Goal: Task Accomplishment & Management: Use online tool/utility

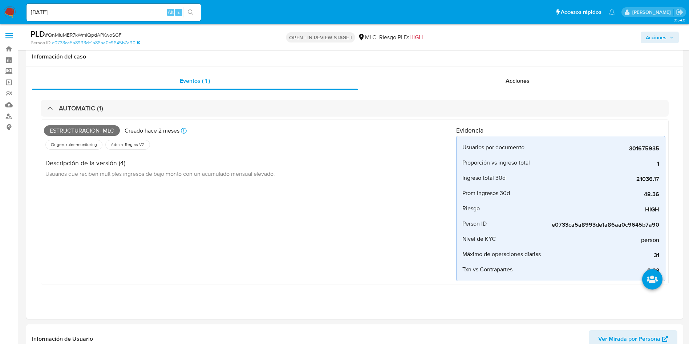
select select "10"
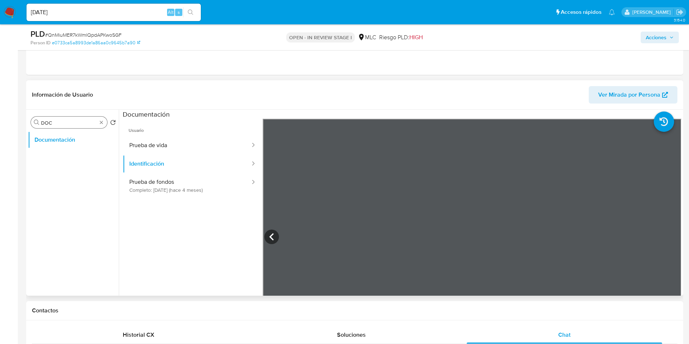
click at [60, 120] on input "DOC" at bounding box center [69, 123] width 56 height 7
type input "ad"
click at [64, 154] on button "Archivos adjuntos" at bounding box center [70, 157] width 85 height 17
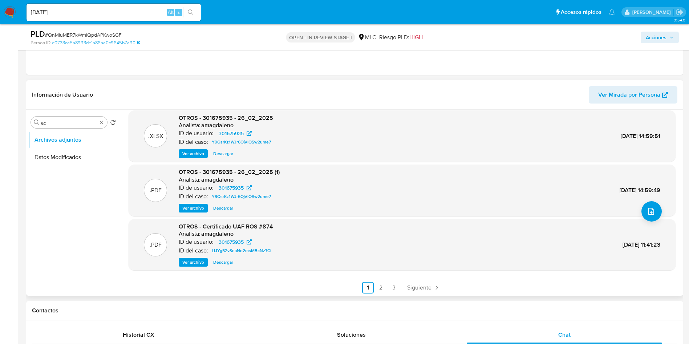
scroll to position [61, 0]
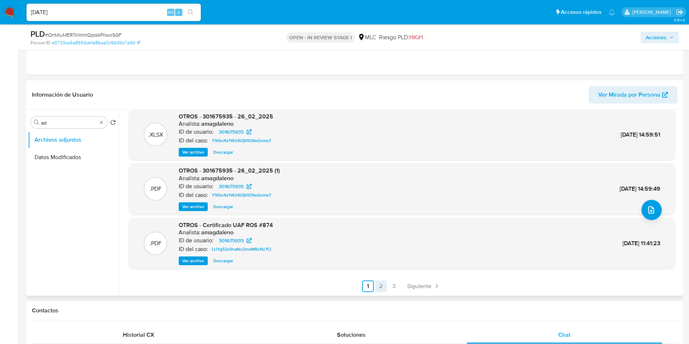
click at [375, 287] on link "2" at bounding box center [381, 287] width 12 height 12
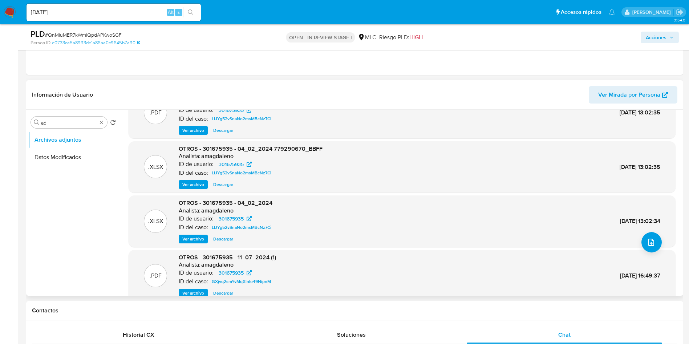
scroll to position [0, 0]
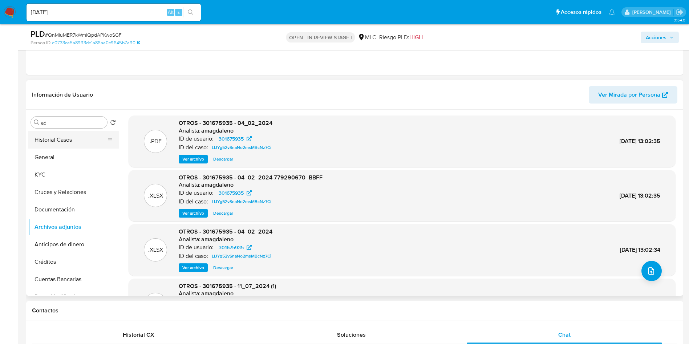
click at [69, 140] on button "Historial Casos" at bounding box center [70, 139] width 85 height 17
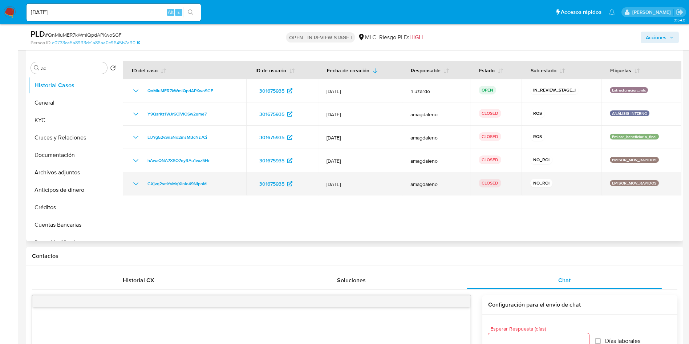
scroll to position [244, 0]
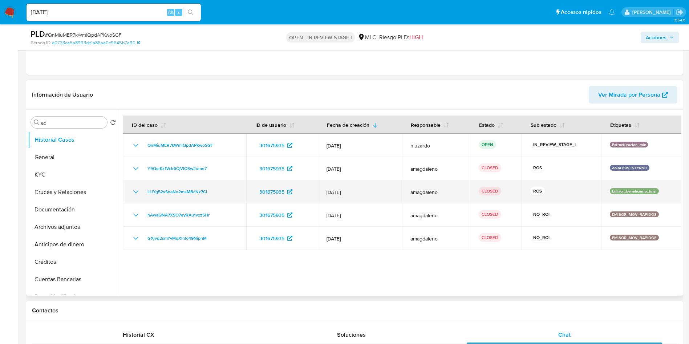
drag, startPoint x: 565, startPoint y: 241, endPoint x: 524, endPoint y: 181, distance: 72.2
click at [524, 181] on tbody "QnMiuMER7kWmlQpdAPKwoSGF 301675935 12/Jun/2025 nluzardo OPEN IN_REVIEW_STAGE_I …" at bounding box center [402, 192] width 559 height 116
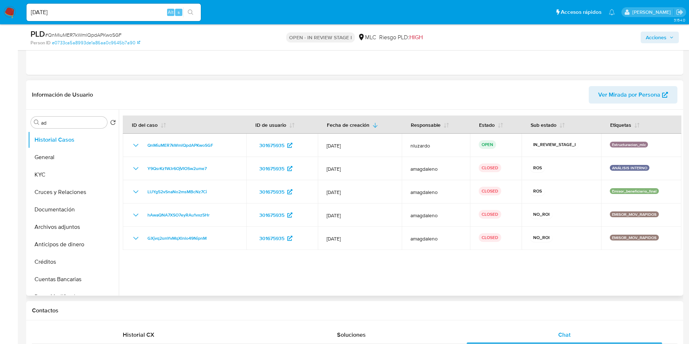
click at [525, 273] on div at bounding box center [400, 203] width 563 height 186
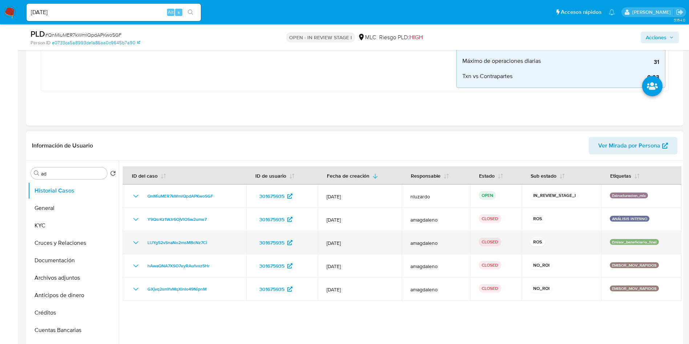
scroll to position [190, 0]
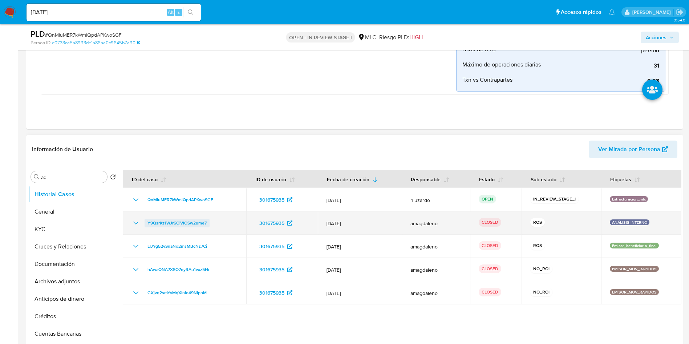
click at [173, 225] on span "Y9QsrKz1WJr6OjVIOSw2ume7" at bounding box center [177, 223] width 59 height 9
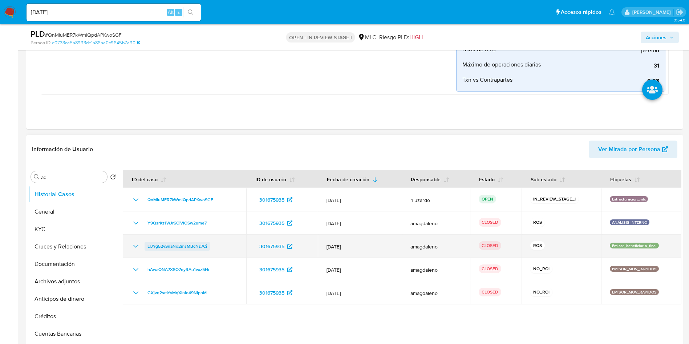
click at [177, 248] on span "LIJYg52vSnaNo2msMBcNz7Ci" at bounding box center [178, 246] width 60 height 9
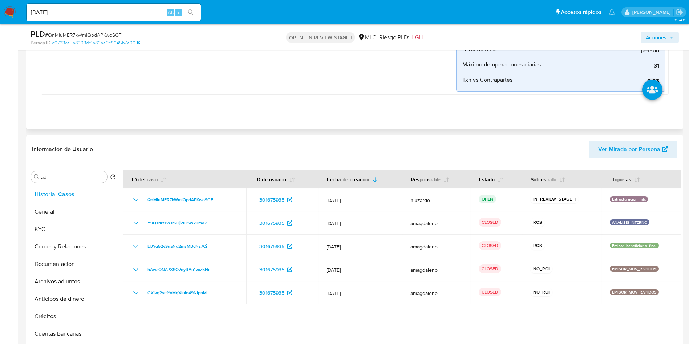
drag, startPoint x: 250, startPoint y: 204, endPoint x: 302, endPoint y: 117, distance: 101.2
click at [208, 155] on header "Información de Usuario Ver Mirada por Persona" at bounding box center [355, 149] width 646 height 17
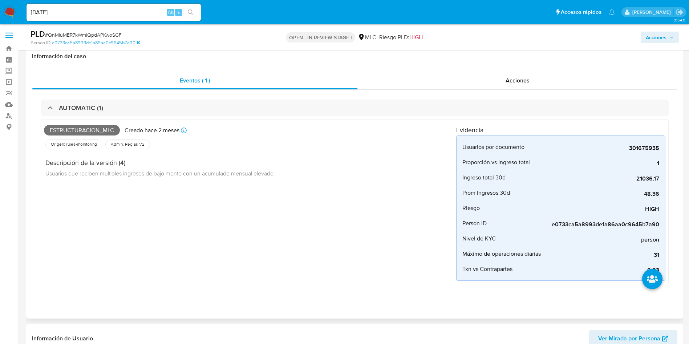
scroll to position [0, 0]
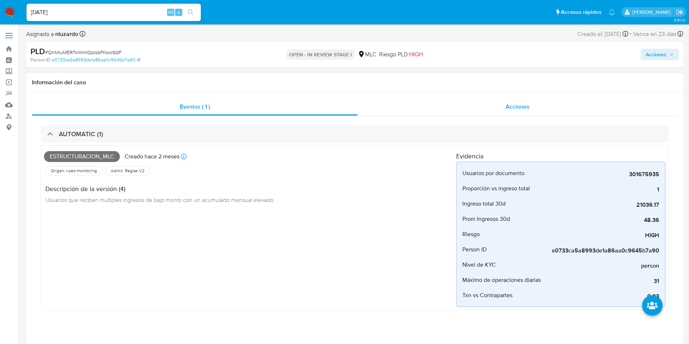
click at [504, 104] on div "Acciones" at bounding box center [518, 106] width 320 height 17
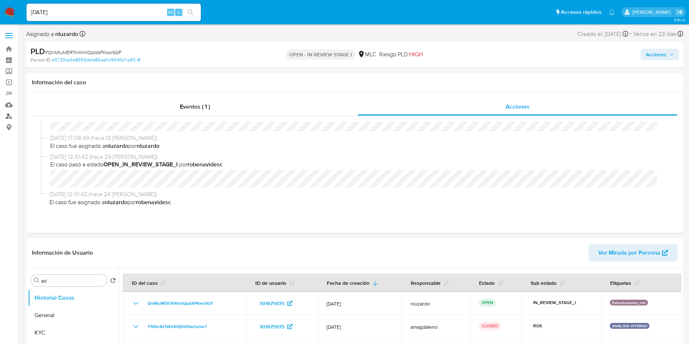
click at [9, 117] on link "Buscador de personas" at bounding box center [43, 115] width 86 height 11
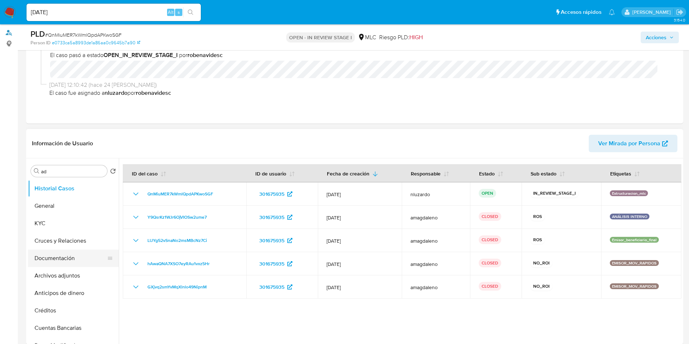
scroll to position [78, 0]
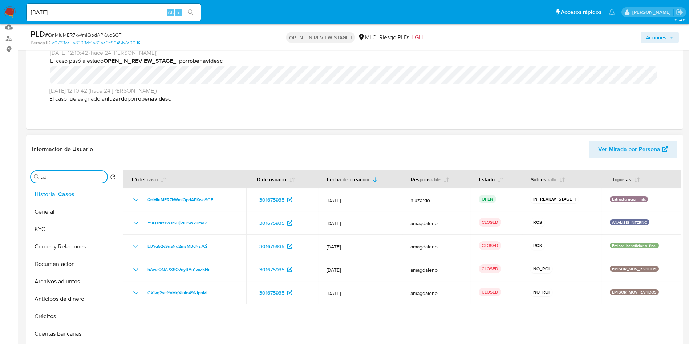
click at [60, 179] on input "ad" at bounding box center [72, 177] width 63 height 7
click at [77, 216] on button "Devices Geolocation" at bounding box center [70, 211] width 85 height 17
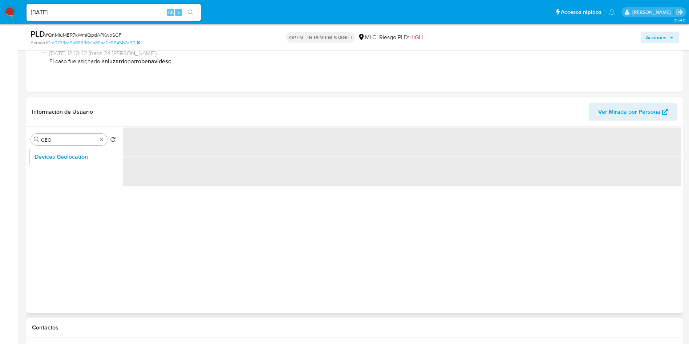
scroll to position [132, 0]
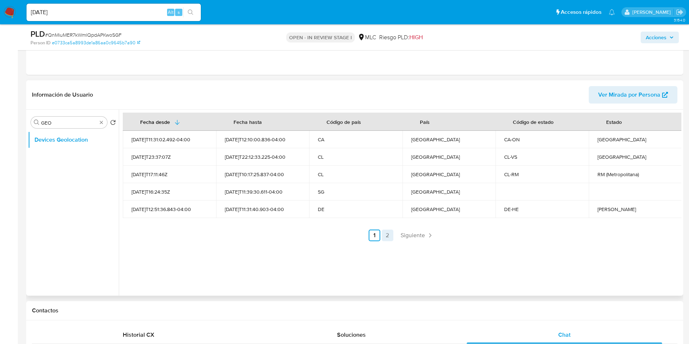
click at [388, 237] on link "2" at bounding box center [388, 236] width 12 height 12
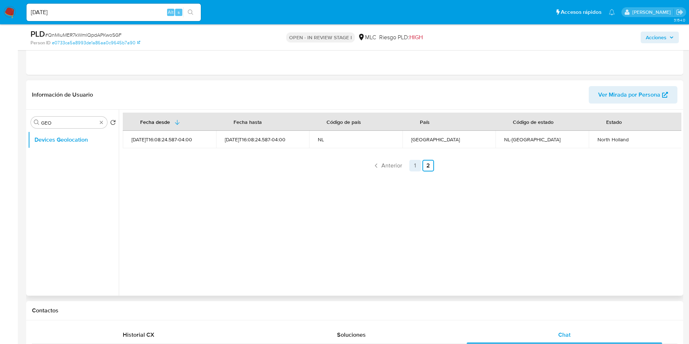
click at [412, 168] on link "1" at bounding box center [416, 166] width 12 height 12
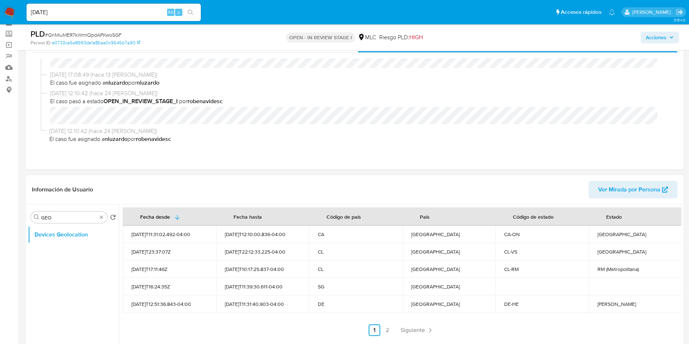
scroll to position [55, 0]
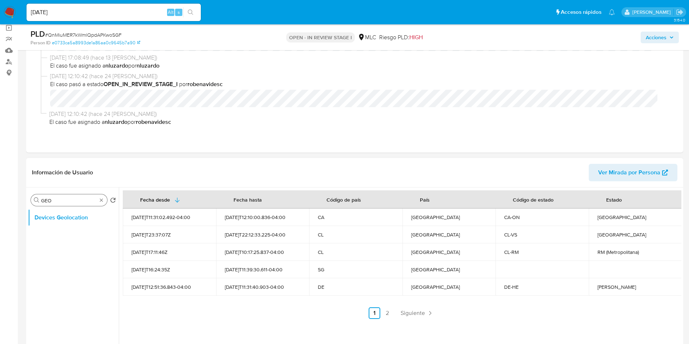
click at [70, 200] on input "GEO" at bounding box center [69, 200] width 56 height 7
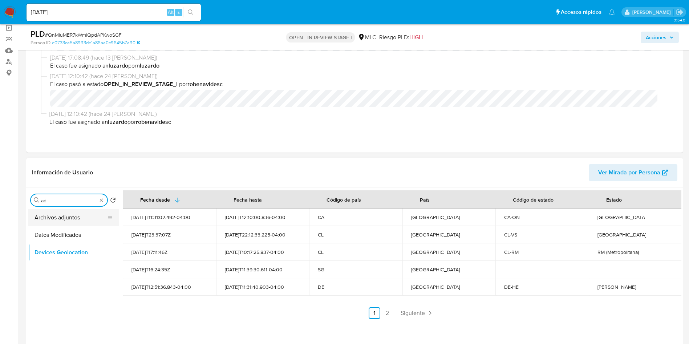
type input "ad"
click at [70, 221] on button "Archivos adjuntos" at bounding box center [70, 217] width 85 height 17
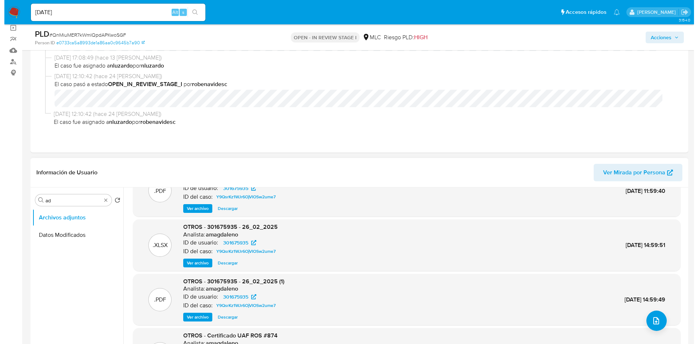
scroll to position [0, 0]
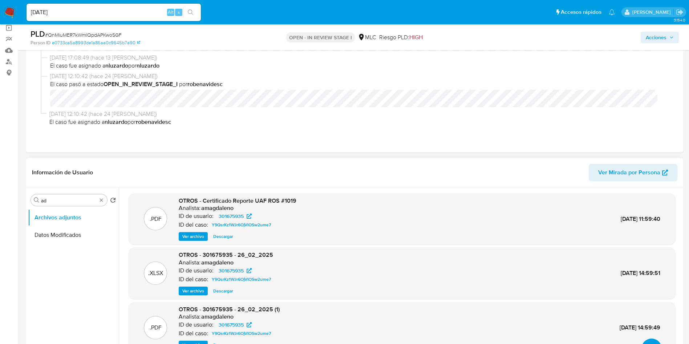
click at [645, 342] on button "upload-file" at bounding box center [652, 349] width 20 height 20
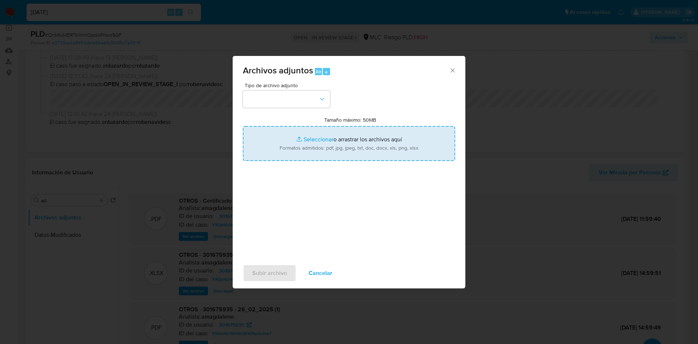
type input "C:\fakepath\301675935 - Tablas Transaccionales 2025 v1.2.xlsx"
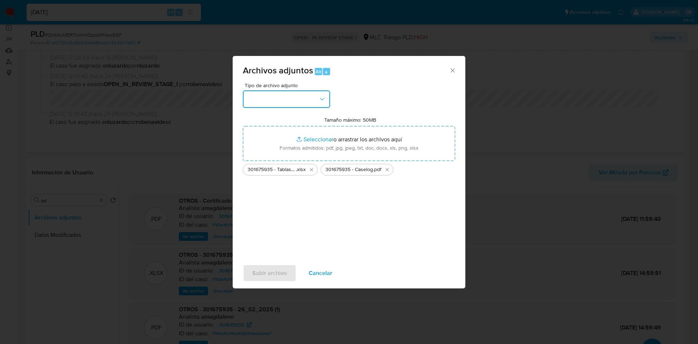
click at [322, 104] on button "button" at bounding box center [286, 98] width 87 height 17
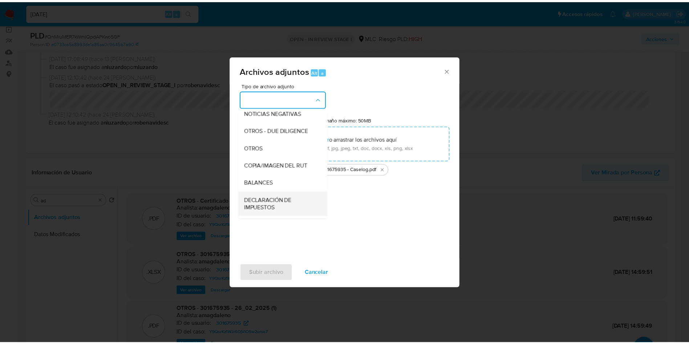
scroll to position [109, 0]
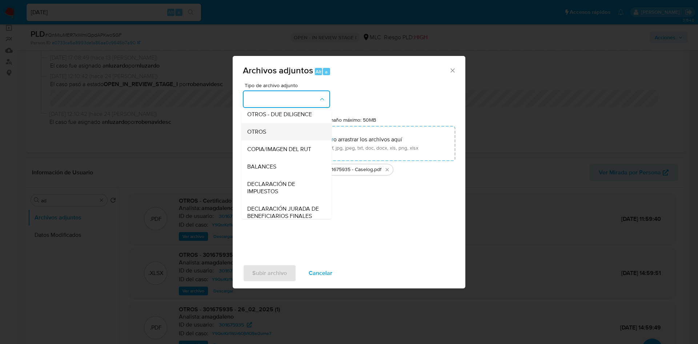
click at [271, 141] on div "OTROS" at bounding box center [284, 131] width 74 height 17
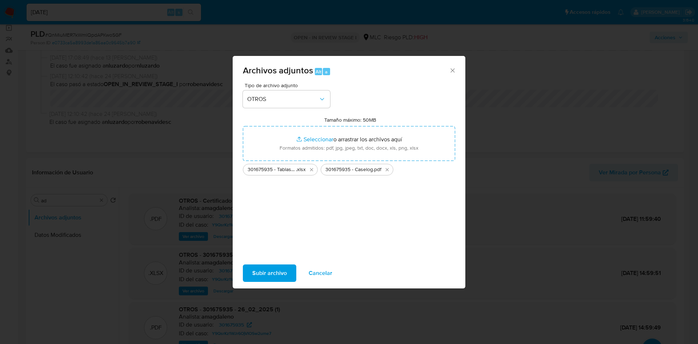
click at [273, 270] on span "Subir archivo" at bounding box center [269, 273] width 35 height 16
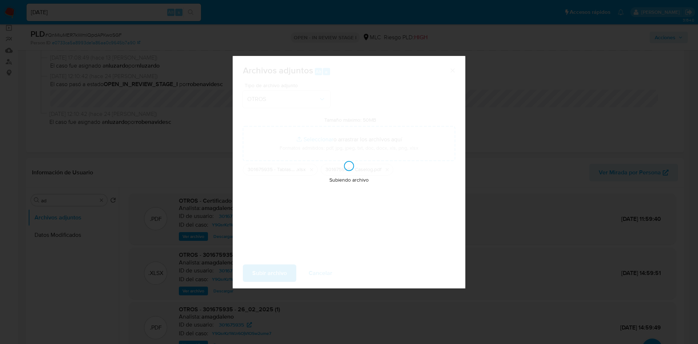
click at [173, 183] on div "Archivos adjuntos Alt a Tipo de archivo adjunto OTROS Tamaño máximo: 50MB Selec…" at bounding box center [349, 172] width 698 height 344
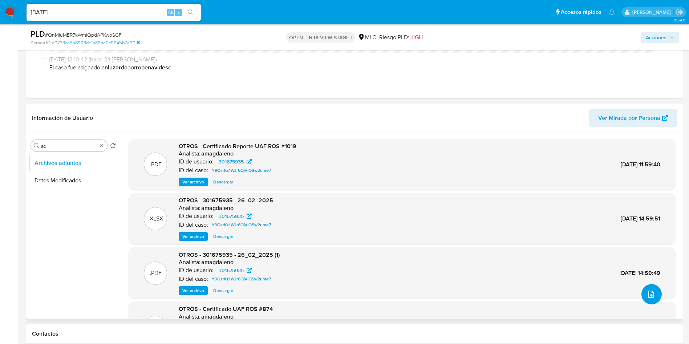
click at [649, 293] on icon "upload-file" at bounding box center [652, 294] width 6 height 7
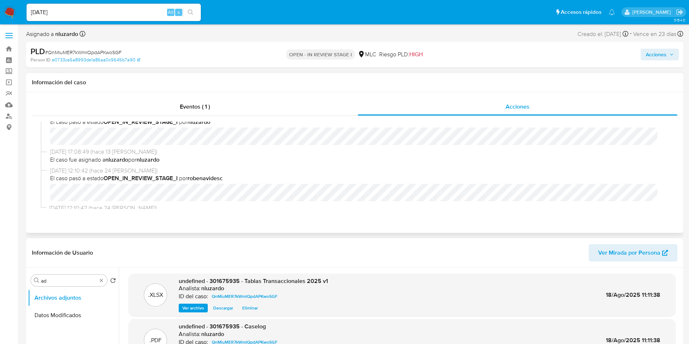
scroll to position [0, 0]
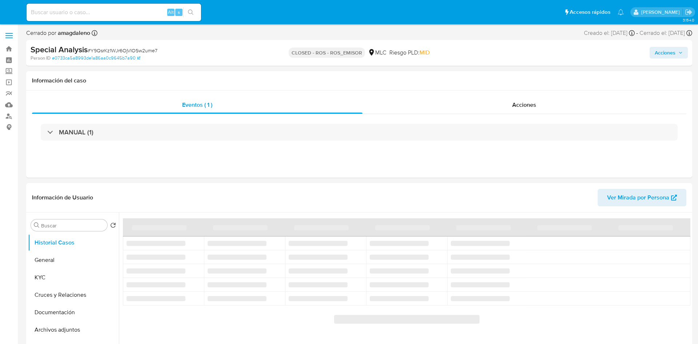
select select "10"
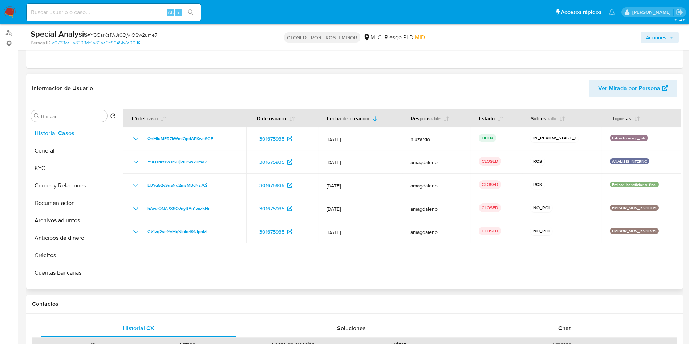
scroll to position [273, 0]
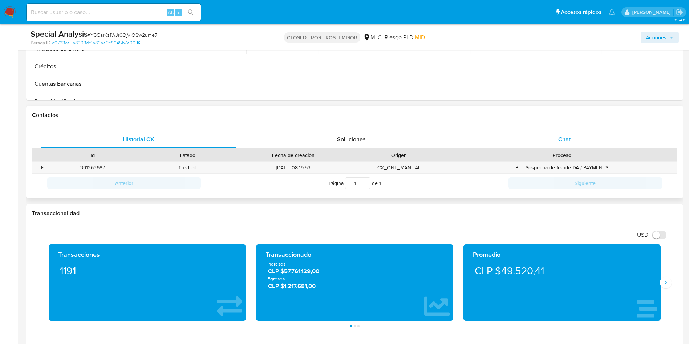
click at [560, 144] on div "Chat" at bounding box center [565, 139] width 196 height 17
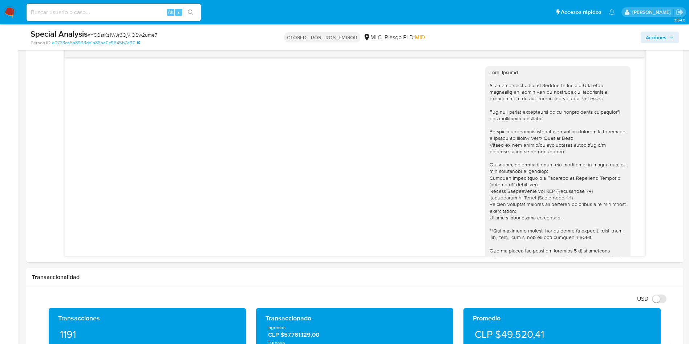
scroll to position [247, 0]
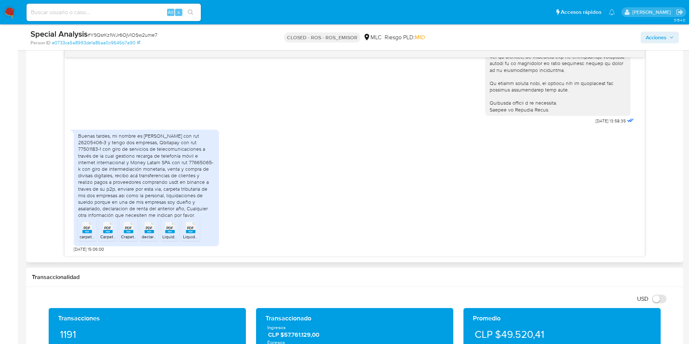
drag, startPoint x: 78, startPoint y: 141, endPoint x: 198, endPoint y: 217, distance: 141.3
click at [198, 217] on div "Buenas tardes, mi nombre es Rodney Hernández con rut 26205406-3 y tengo dos emp…" at bounding box center [146, 176] width 137 height 86
click at [299, 214] on div "Buenas tardes, mi nombre es Rodney Hernández con rut 26205406-3 y tengo dos emp…" at bounding box center [355, 189] width 562 height 126
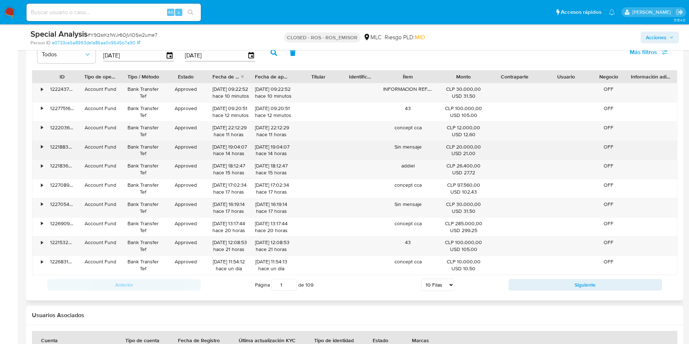
scroll to position [1019, 0]
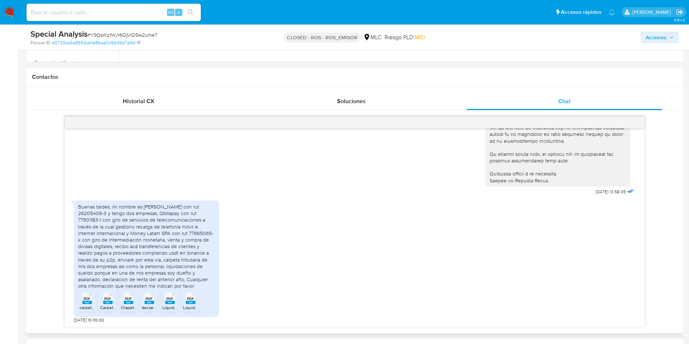
click at [287, 216] on div "Buenas tardes, mi nombre es Rodney Hernández con rut 26205406-3 y tengo dos emp…" at bounding box center [355, 260] width 562 height 126
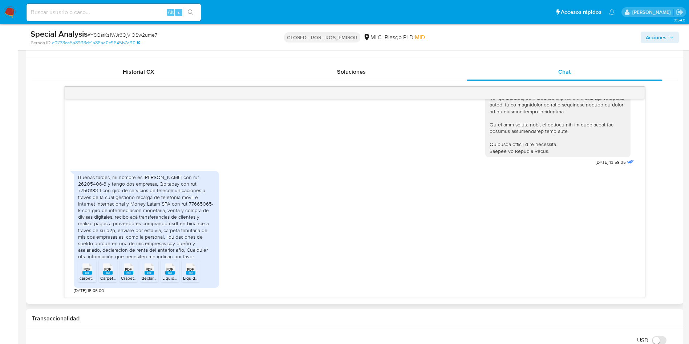
scroll to position [365, 0]
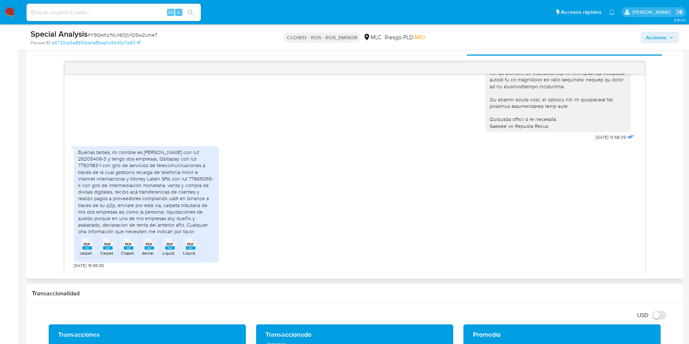
click at [85, 247] on rect at bounding box center [86, 247] width 9 height 3
click at [106, 250] on icon "PDF" at bounding box center [107, 244] width 9 height 13
click at [130, 249] on rect at bounding box center [128, 247] width 9 height 3
click at [150, 249] on rect at bounding box center [149, 247] width 9 height 3
click at [171, 248] on rect at bounding box center [169, 247] width 9 height 3
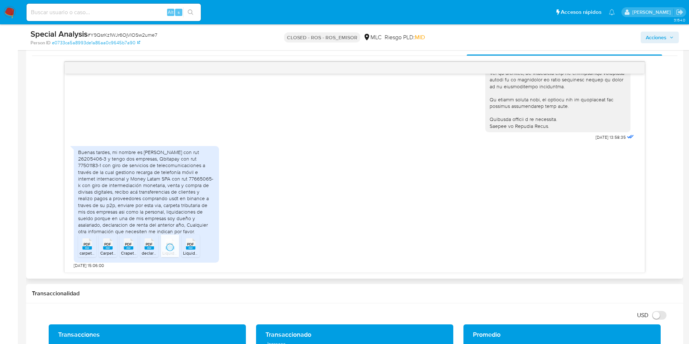
click at [194, 246] on span "PDF" at bounding box center [190, 244] width 7 height 5
click at [149, 192] on div "Buenas tardes, mi nombre es Rodney Hernández con rut 26205406-3 y tengo dos emp…" at bounding box center [146, 192] width 137 height 86
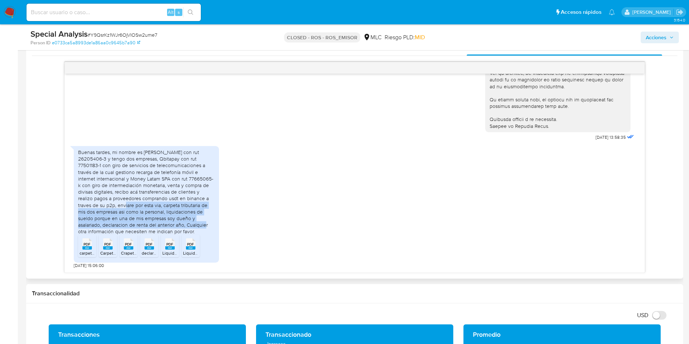
drag, startPoint x: 118, startPoint y: 205, endPoint x: 211, endPoint y: 225, distance: 95.9
click at [207, 225] on div "Buenas tardes, mi nombre es Rodney Hernández con rut 26205406-3 y tengo dos emp…" at bounding box center [146, 192] width 137 height 86
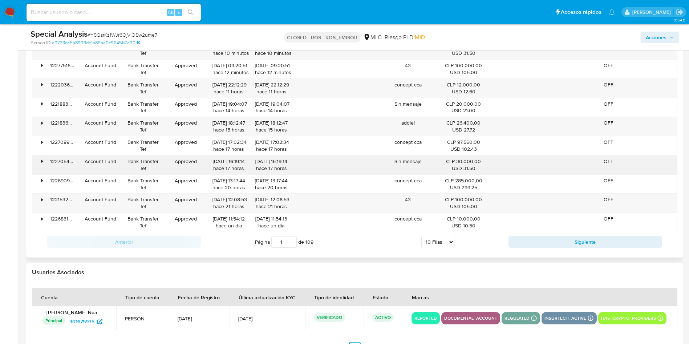
scroll to position [1019, 0]
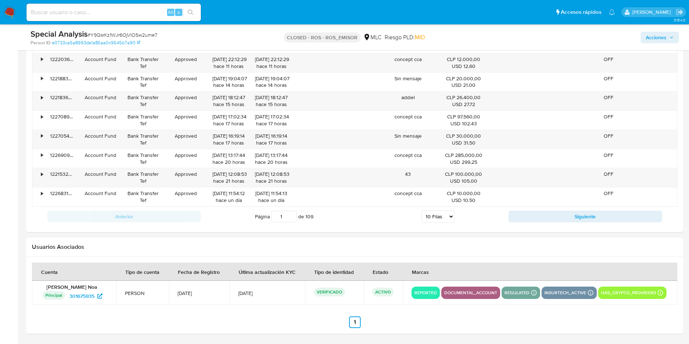
click at [425, 293] on p "reported" at bounding box center [426, 293] width 28 height 9
click at [424, 293] on p "reported" at bounding box center [426, 293] width 28 height 9
click at [387, 312] on section at bounding box center [355, 295] width 646 height 65
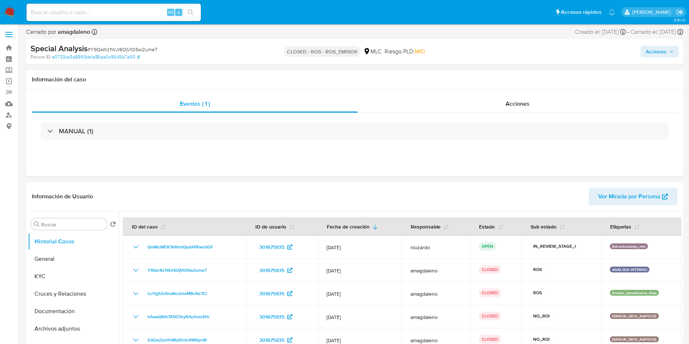
scroll to position [0, 0]
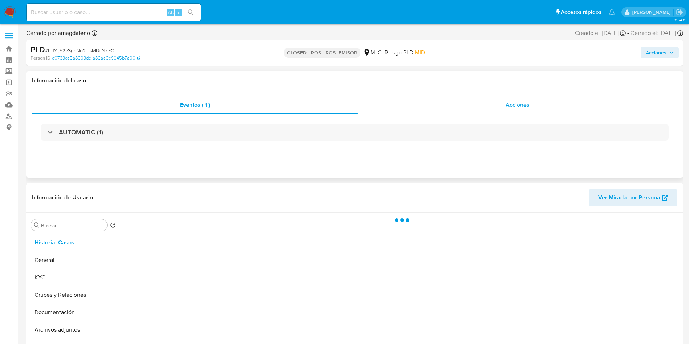
click at [506, 107] on span "Acciones" at bounding box center [518, 105] width 24 height 8
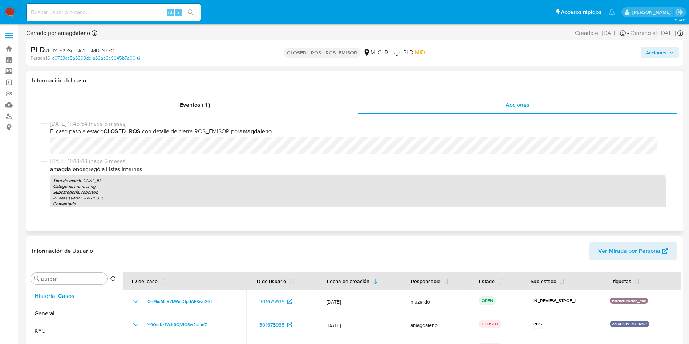
select select "10"
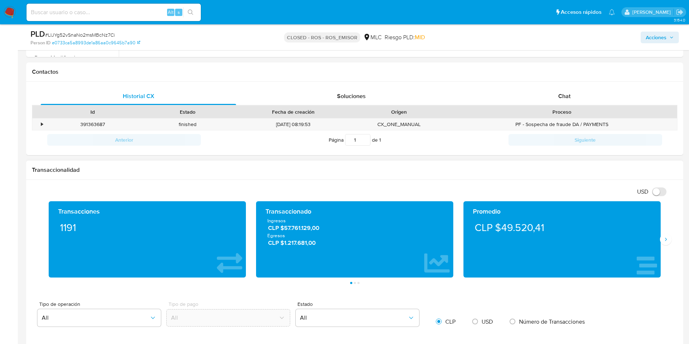
scroll to position [355, 0]
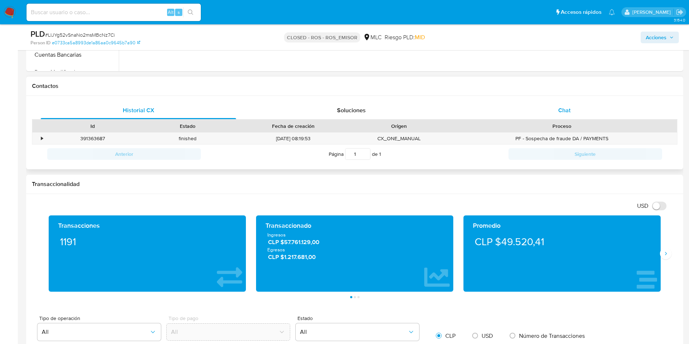
click at [539, 115] on div "Chat" at bounding box center [565, 110] width 196 height 17
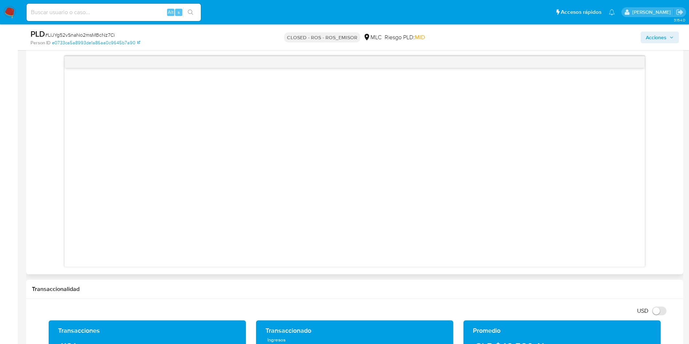
scroll to position [410, 0]
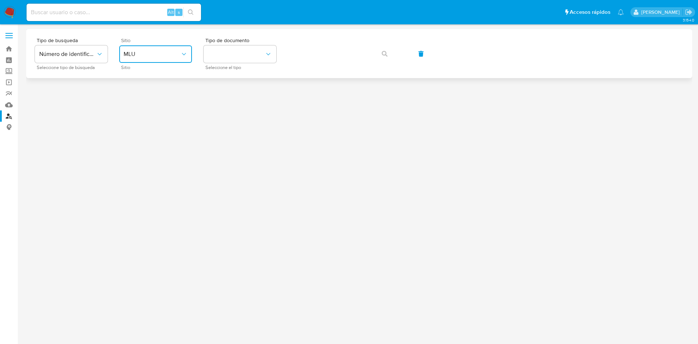
click at [166, 59] on button "MLU" at bounding box center [155, 53] width 73 height 17
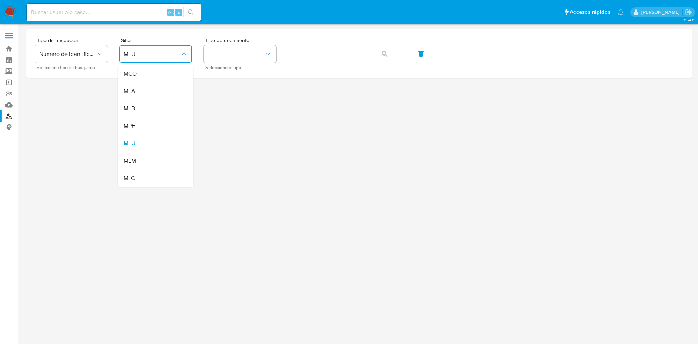
click at [134, 173] on div "MLC" at bounding box center [154, 178] width 60 height 17
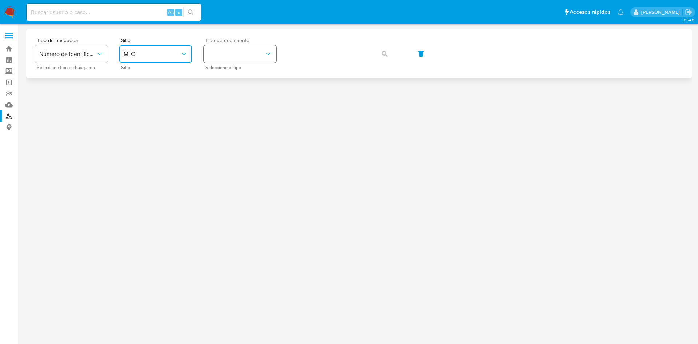
click at [223, 60] on button "identificationType" at bounding box center [240, 53] width 73 height 17
click at [215, 77] on span "RUT" at bounding box center [213, 73] width 11 height 7
click at [323, 65] on div "Tipo de busqueda Número de identificación Seleccione tipo de búsqueda Sitio MLC…" at bounding box center [359, 54] width 648 height 32
click at [391, 57] on button "button" at bounding box center [384, 53] width 25 height 17
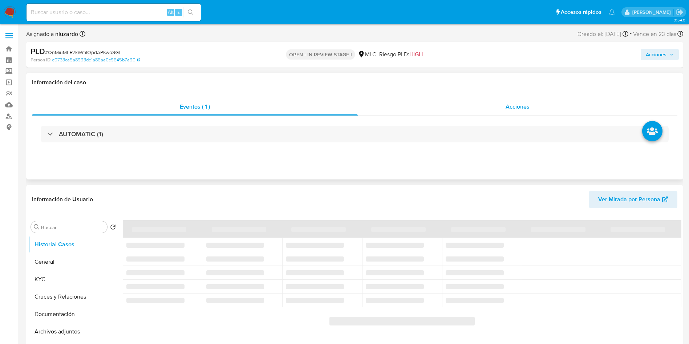
click at [489, 106] on div "Acciones" at bounding box center [518, 106] width 320 height 17
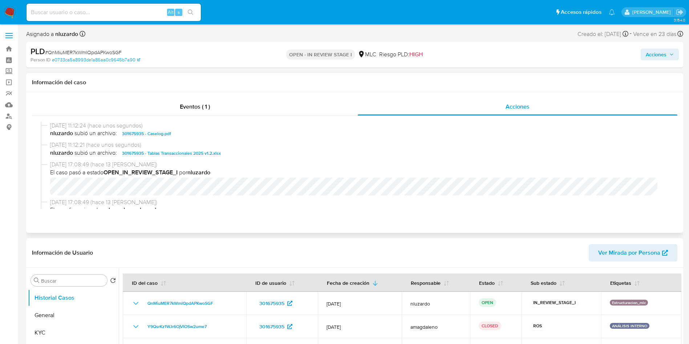
select select "10"
click at [210, 139] on div "[DATE] 11:12:24 (hace unos segundos) nluzardo subió un archivo: 301675935 - Cas…" at bounding box center [355, 132] width 628 height 20
copy span "301675935 - Caselog.pdf"
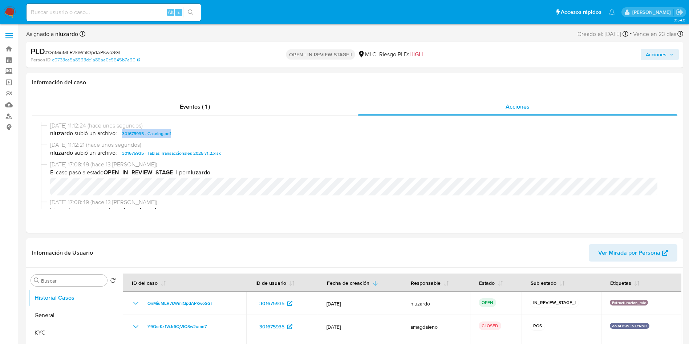
click at [650, 59] on span "Acciones" at bounding box center [656, 55] width 21 height 12
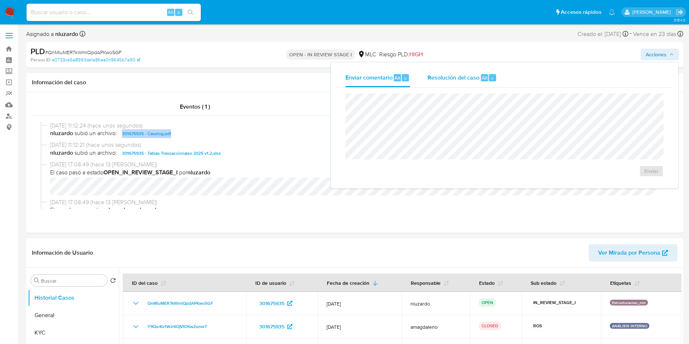
drag, startPoint x: 486, startPoint y: 76, endPoint x: 482, endPoint y: 77, distance: 4.1
click at [484, 76] on div "Alt r" at bounding box center [488, 77] width 15 height 7
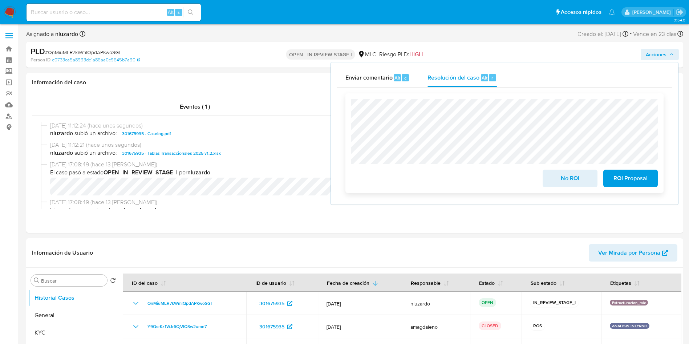
click at [636, 185] on span "ROI Proposal" at bounding box center [631, 178] width 36 height 16
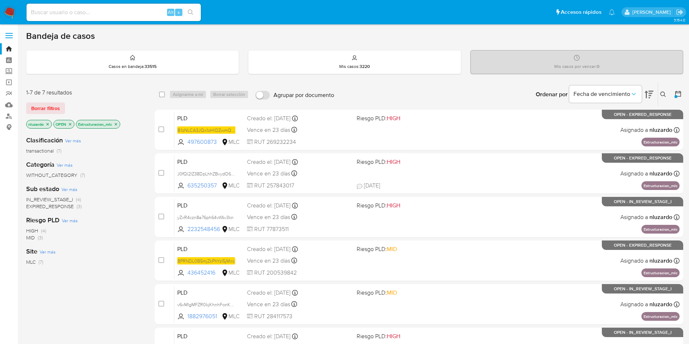
click at [114, 126] on p "Estructuracion_mlc" at bounding box center [98, 124] width 44 height 8
click at [115, 124] on icon "close-filter" at bounding box center [116, 124] width 4 height 4
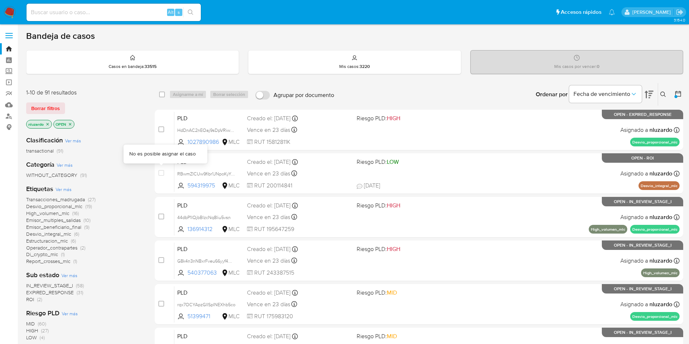
click at [148, 173] on div "1-10 de 91 resultados Borrar filtros nluzardo OPEN Clasificación Ver más transa…" at bounding box center [354, 326] width 657 height 486
click at [666, 97] on icon at bounding box center [664, 95] width 6 height 6
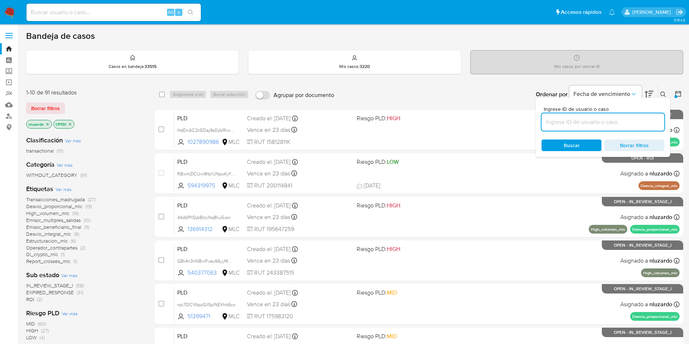
click at [605, 125] on input at bounding box center [603, 121] width 123 height 9
type input "1882976051"
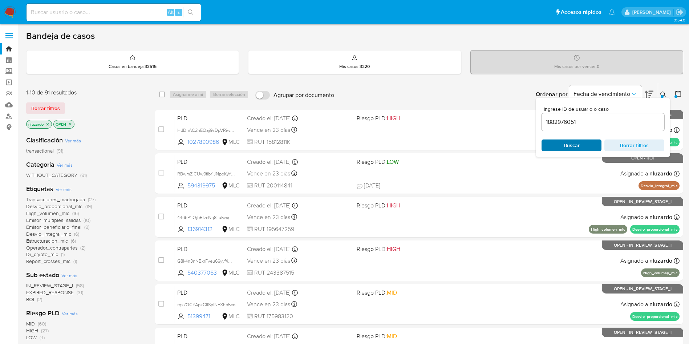
click at [574, 147] on span "Buscar" at bounding box center [572, 146] width 16 height 12
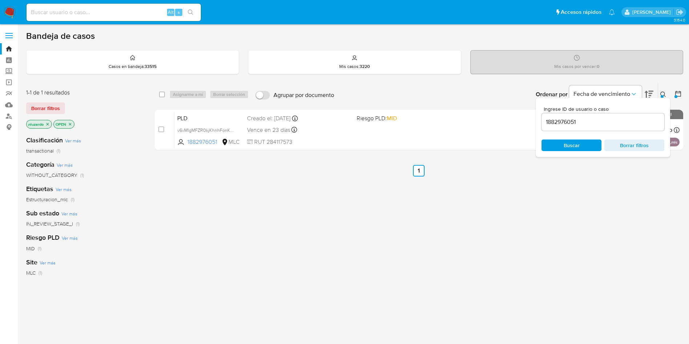
click at [665, 95] on icon at bounding box center [664, 95] width 6 height 6
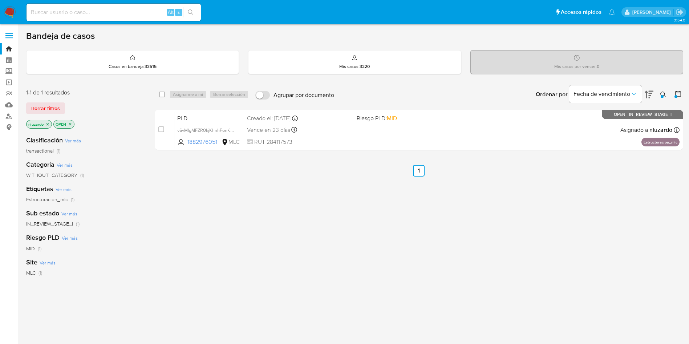
click at [511, 245] on div "select-all-cases-checkbox Asignarme a mí Borrar selección Agrupar por documento…" at bounding box center [419, 247] width 529 height 329
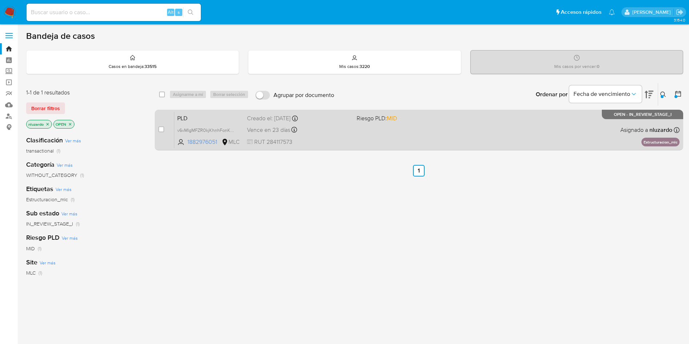
click at [544, 126] on div "PLD v6vMIgMFZR0kjKhnhFonKkd4 1882976051 MLC Riesgo PLD: MID Creado el: 12/06/20…" at bounding box center [426, 130] width 505 height 37
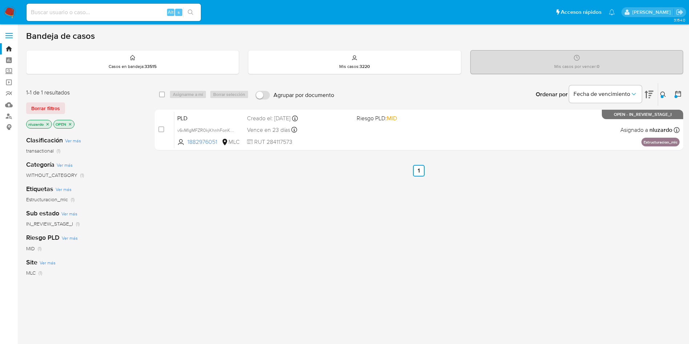
click at [665, 93] on icon at bounding box center [664, 95] width 6 height 6
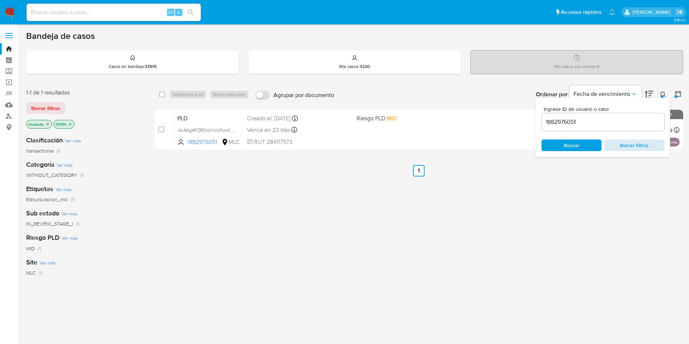
click at [638, 146] on span "Borrar filtros" at bounding box center [635, 145] width 50 height 10
click at [588, 147] on span "Buscar" at bounding box center [572, 145] width 50 height 10
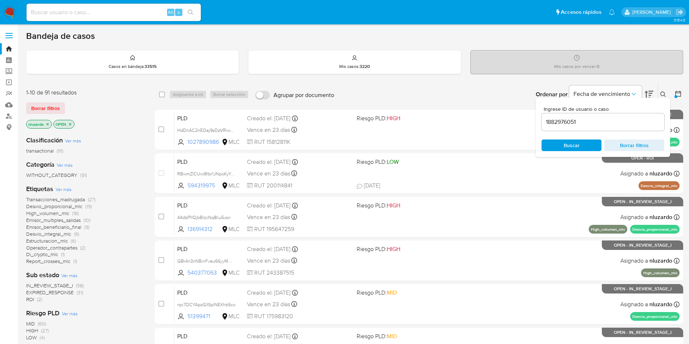
click at [663, 92] on icon at bounding box center [664, 95] width 6 height 6
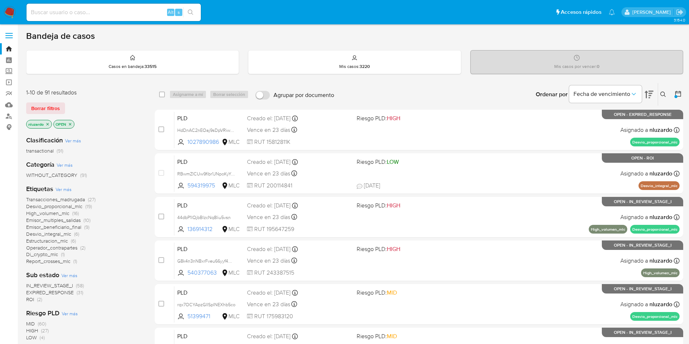
click at [680, 96] on icon at bounding box center [678, 93] width 7 height 7
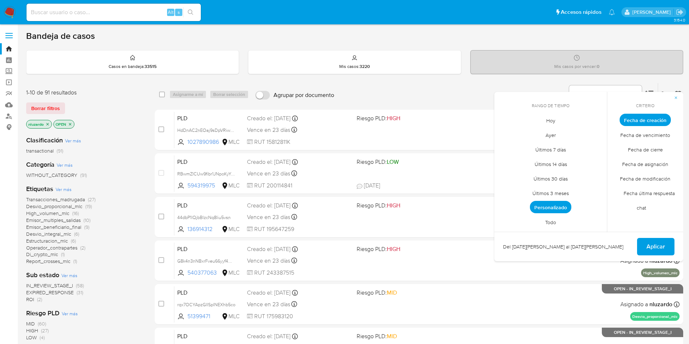
click at [552, 215] on span "Todo" at bounding box center [551, 222] width 26 height 15
click at [644, 245] on button "Aplicar" at bounding box center [655, 246] width 37 height 17
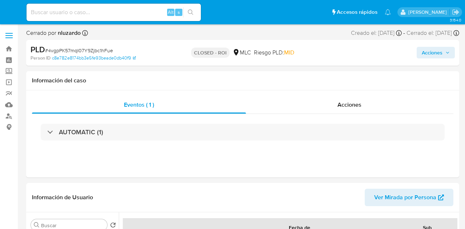
select select "10"
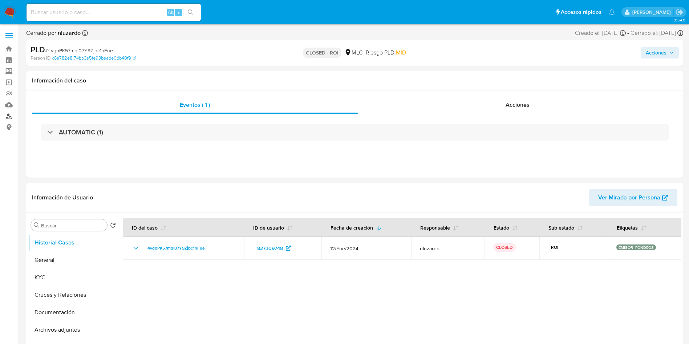
click at [10, 115] on link "Buscador de personas" at bounding box center [43, 115] width 86 height 11
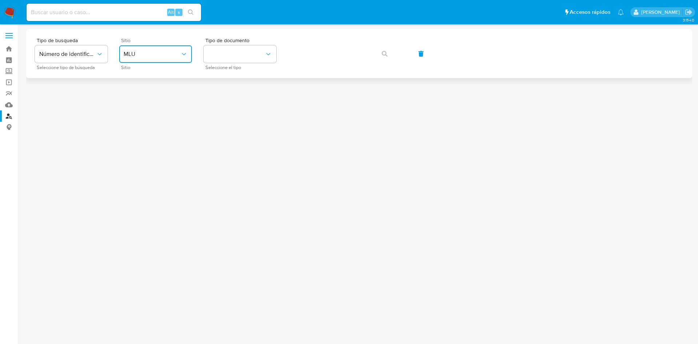
click at [163, 61] on button "MLU" at bounding box center [155, 53] width 73 height 17
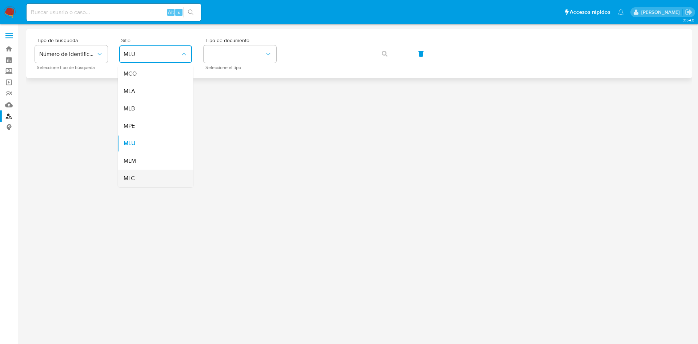
click at [142, 176] on div "MLC" at bounding box center [154, 178] width 60 height 17
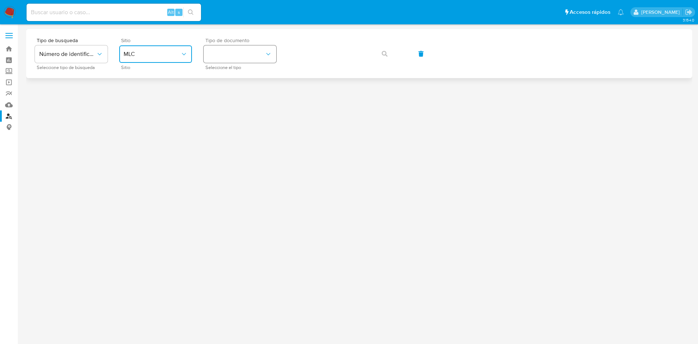
click at [230, 61] on button "identificationType" at bounding box center [240, 53] width 73 height 17
click at [239, 75] on div "RUT RUT" at bounding box center [238, 77] width 60 height 25
click at [388, 54] on button "button" at bounding box center [384, 53] width 25 height 17
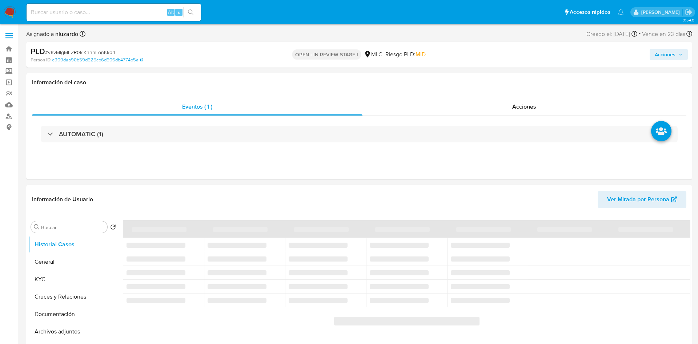
select select "10"
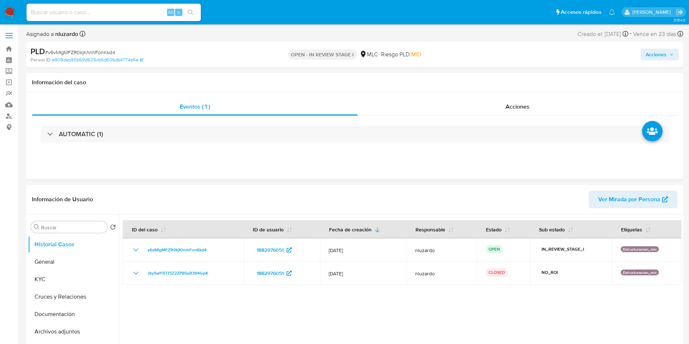
click at [130, 17] on div "Alt s" at bounding box center [114, 12] width 174 height 17
click at [116, 23] on nav "Pausado Ver notificaciones Alt s Accesos rápidos Presiona las siguientes teclas…" at bounding box center [344, 12] width 689 height 24
click at [120, 16] on input at bounding box center [114, 12] width 174 height 9
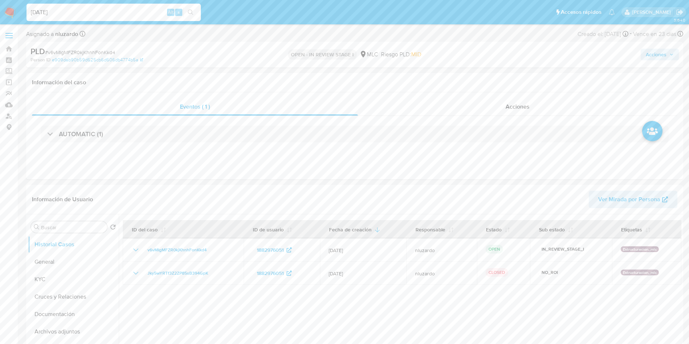
type input "[DATE]"
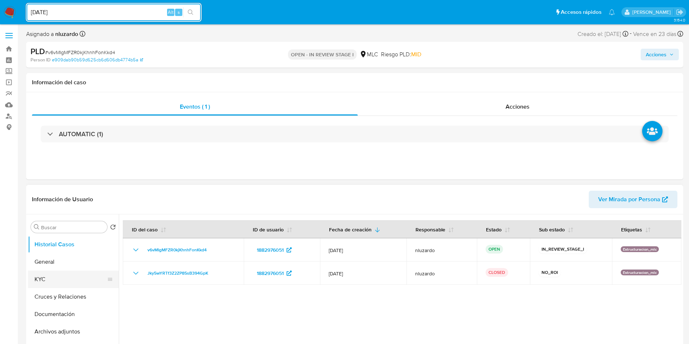
click at [60, 277] on button "KYC" at bounding box center [70, 279] width 85 height 17
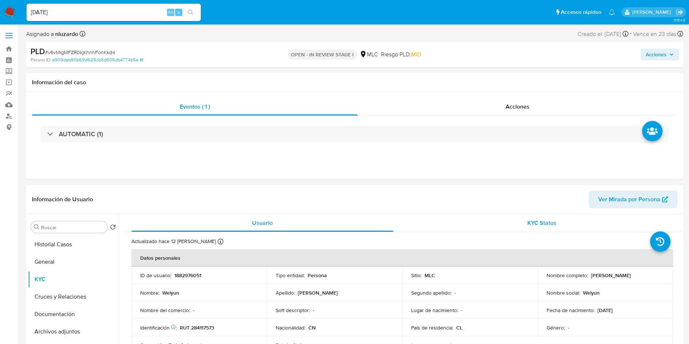
scroll to position [55, 0]
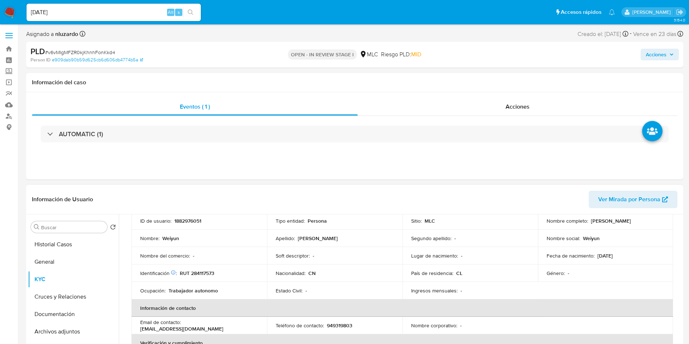
click at [583, 219] on p "Nombre completo :" at bounding box center [567, 221] width 41 height 7
click at [591, 222] on p "[PERSON_NAME]" at bounding box center [611, 221] width 40 height 7
drag, startPoint x: 612, startPoint y: 222, endPoint x: 621, endPoint y: 223, distance: 9.2
click at [621, 223] on p "[PERSON_NAME]" at bounding box center [611, 221] width 40 height 7
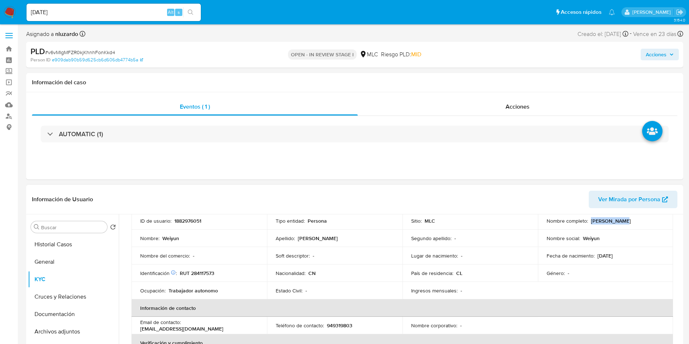
copy p "[PERSON_NAME]"
click at [200, 273] on p "RUT 284117573" at bounding box center [197, 273] width 35 height 7
copy p "284117573"
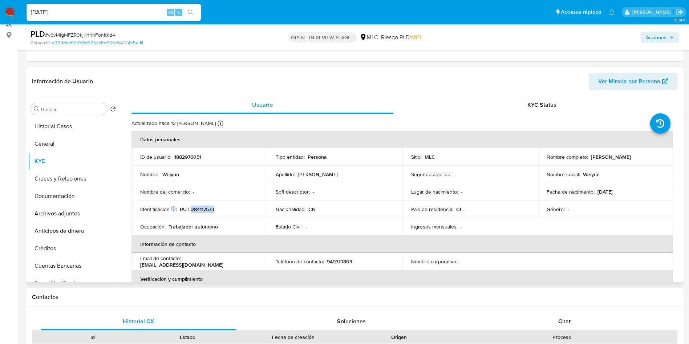
scroll to position [109, 0]
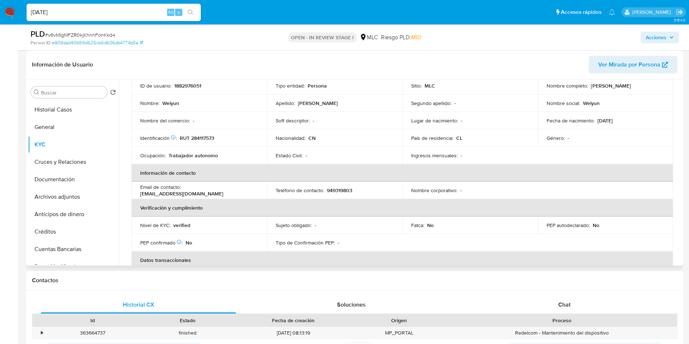
click at [347, 156] on div "Estado Civil : -" at bounding box center [335, 155] width 118 height 7
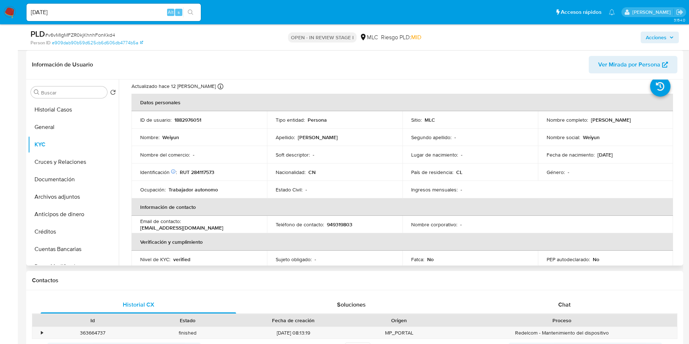
scroll to position [28, 0]
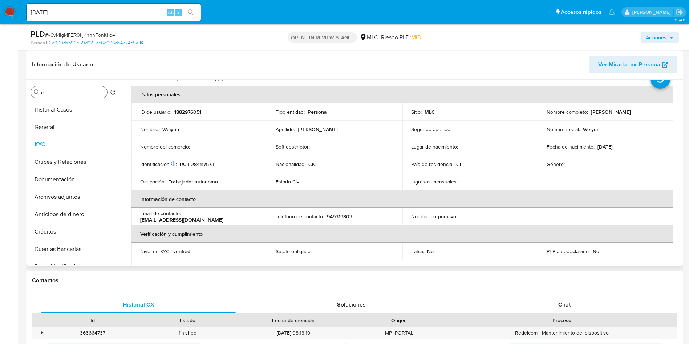
click at [59, 93] on input "c" at bounding box center [72, 92] width 63 height 7
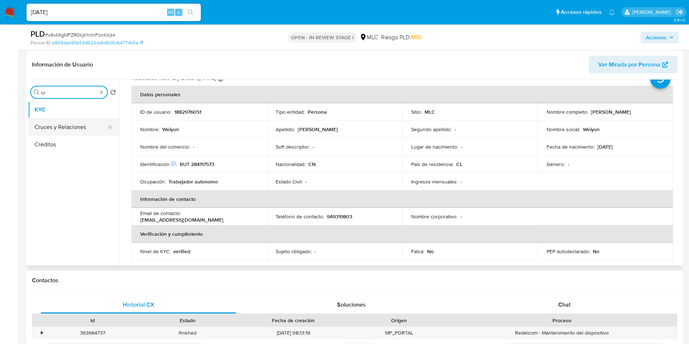
type input "cr"
click at [59, 123] on button "Cruces y Relaciones" at bounding box center [70, 126] width 85 height 17
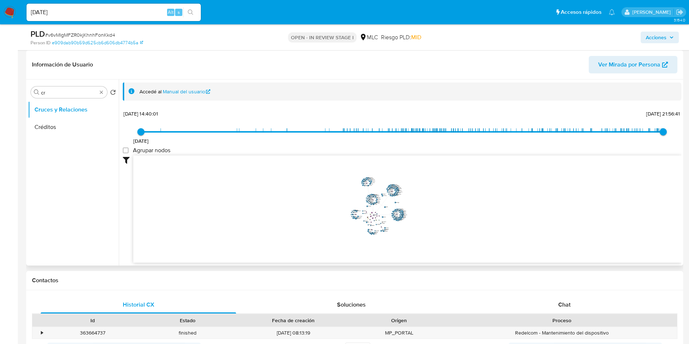
drag, startPoint x: 442, startPoint y: 202, endPoint x: 473, endPoint y: 226, distance: 39.6
click at [473, 226] on icon "user-1882976051  1882976051 phone-38caf80af48f3a0cacf8d6b79666db5c  person-e9…" at bounding box center [407, 208] width 548 height 105
drag, startPoint x: 424, startPoint y: 216, endPoint x: 444, endPoint y: 227, distance: 23.1
click at [444, 227] on icon "user-1882976051  1882976051 phone-38caf80af48f3a0cacf8d6b79666db5c  person-e9…" at bounding box center [407, 208] width 548 height 105
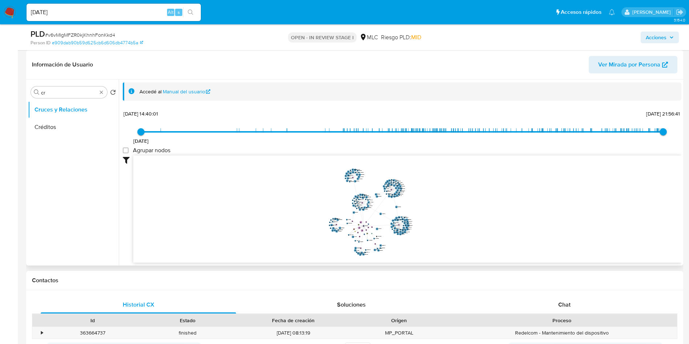
click at [445, 227] on icon "user-1882976051  1882976051 phone-38caf80af48f3a0cacf8d6b79666db5c  person-e9…" at bounding box center [407, 208] width 548 height 105
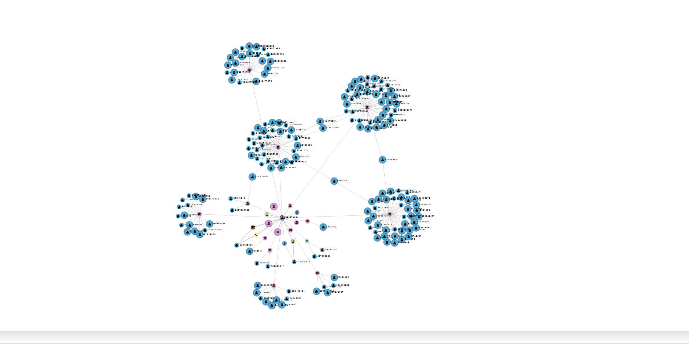
drag, startPoint x: 392, startPoint y: 245, endPoint x: 408, endPoint y: 249, distance: 16.0
click at [408, 249] on icon "user-1882976051  1882976051 phone-38caf80af48f3a0cacf8d6b79666db5c  person-e9…" at bounding box center [407, 208] width 548 height 105
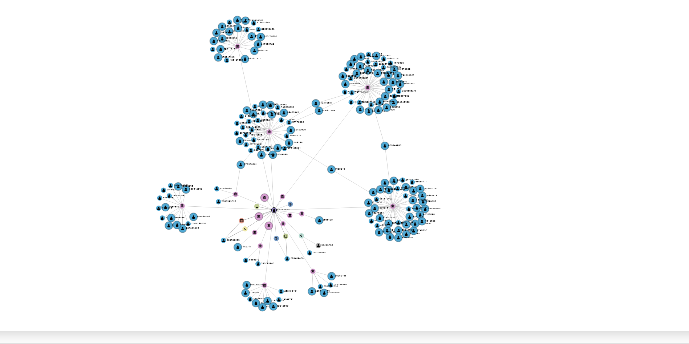
click at [408, 249] on icon "user-1882976051  1882976051 phone-38caf80af48f3a0cacf8d6b79666db5c  person-e9…" at bounding box center [407, 208] width 548 height 105
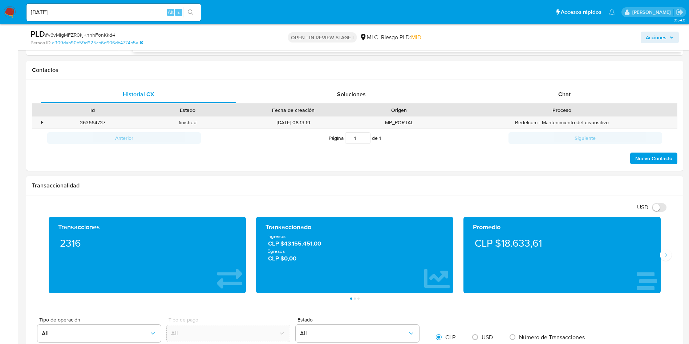
scroll to position [333, 0]
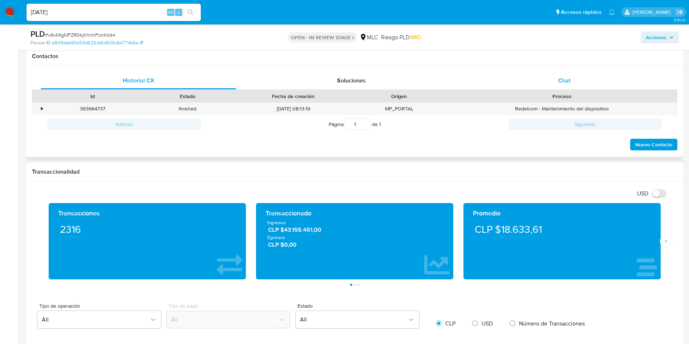
click at [549, 80] on div "Chat" at bounding box center [565, 80] width 196 height 17
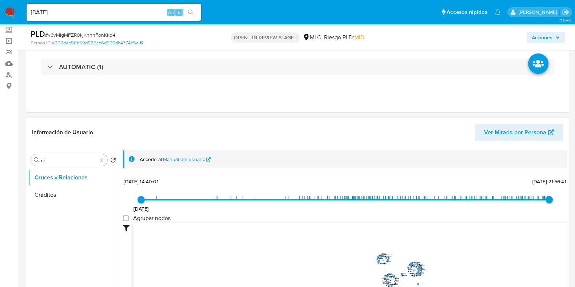
scroll to position [136, 0]
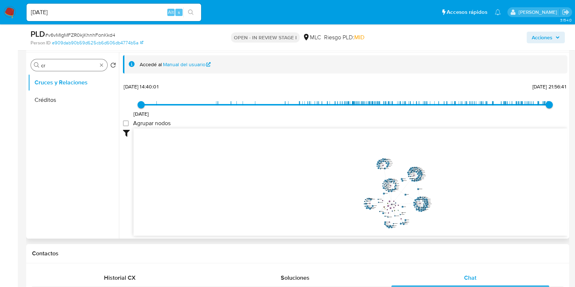
click at [69, 63] on input "cr" at bounding box center [69, 65] width 56 height 7
type input "doc"
click at [69, 116] on ul "Cruces y Relaciones Documentación" at bounding box center [73, 156] width 91 height 164
click at [70, 95] on button "Documentación" at bounding box center [70, 99] width 85 height 17
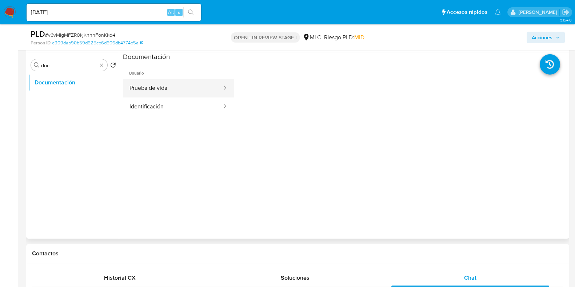
click at [167, 93] on button "Prueba de vida" at bounding box center [173, 88] width 100 height 19
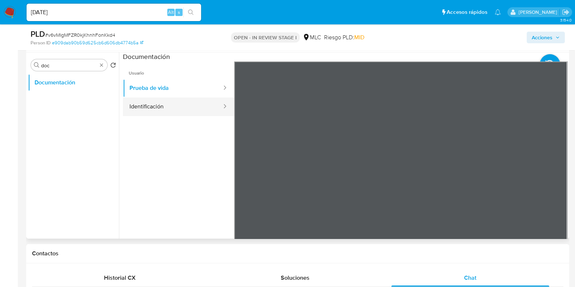
click at [184, 107] on button "Identificación" at bounding box center [173, 106] width 100 height 19
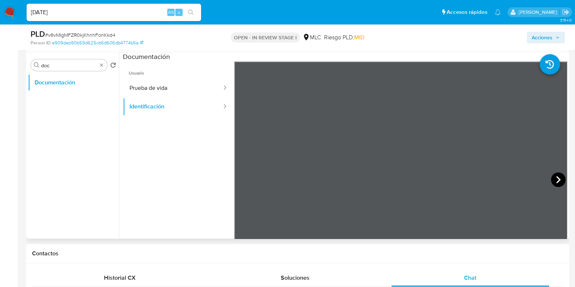
click at [552, 181] on icon at bounding box center [558, 179] width 15 height 15
click at [179, 94] on button "Prueba de vida" at bounding box center [173, 88] width 100 height 19
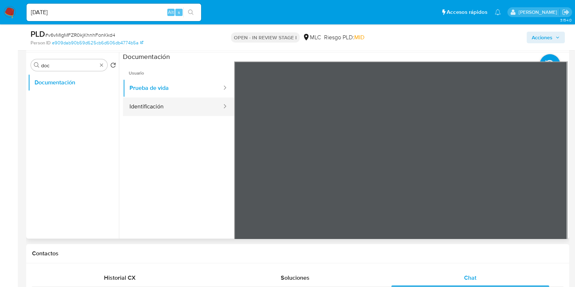
click at [177, 109] on button "Identificación" at bounding box center [173, 106] width 100 height 19
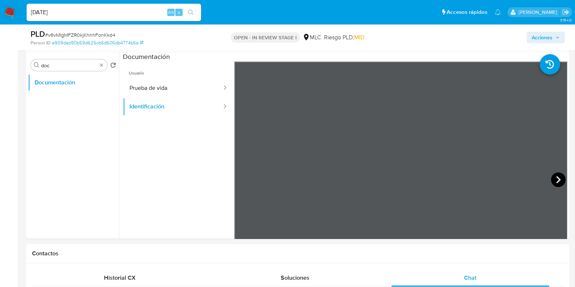
click at [552, 175] on icon at bounding box center [558, 179] width 15 height 15
click at [242, 177] on icon at bounding box center [243, 179] width 4 height 7
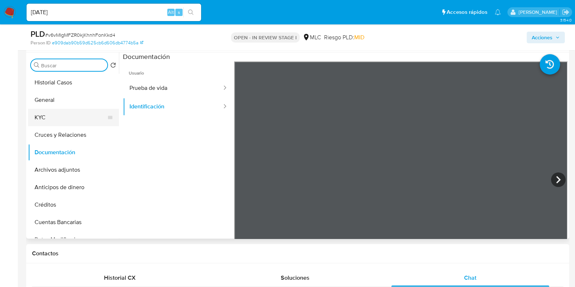
click at [52, 117] on button "KYC" at bounding box center [70, 117] width 85 height 17
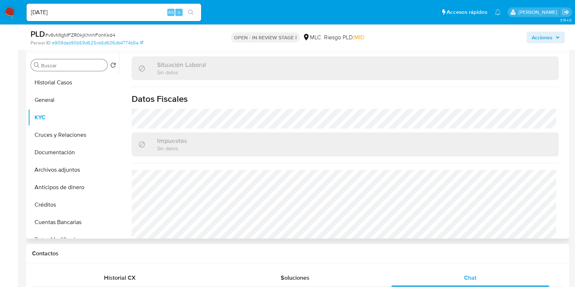
scroll to position [403, 0]
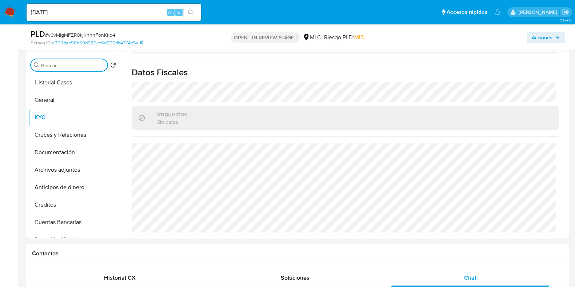
click at [78, 62] on input "Buscar" at bounding box center [72, 65] width 63 height 7
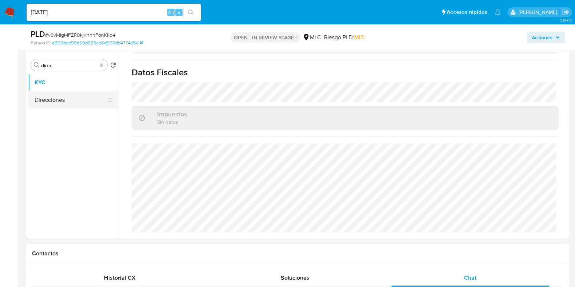
click at [59, 98] on button "Direcciones" at bounding box center [70, 99] width 85 height 17
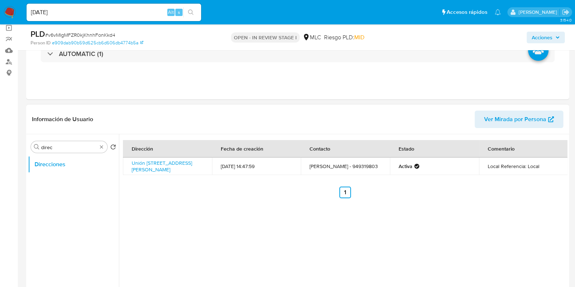
scroll to position [43, 0]
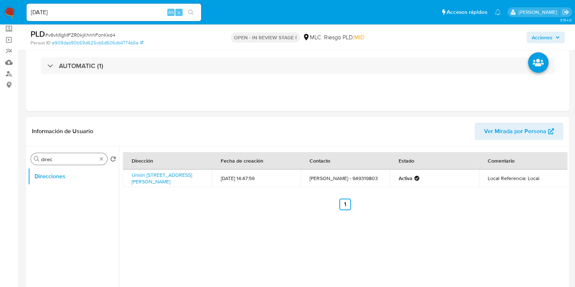
click at [60, 160] on input "direc" at bounding box center [69, 159] width 56 height 7
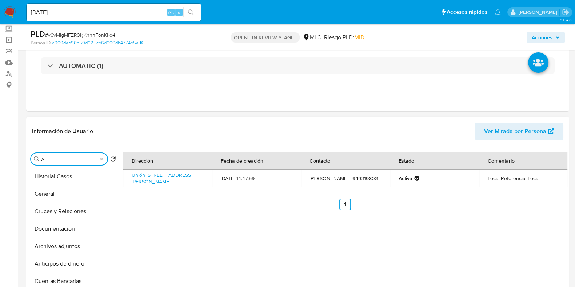
click at [60, 160] on input "A" at bounding box center [69, 159] width 56 height 7
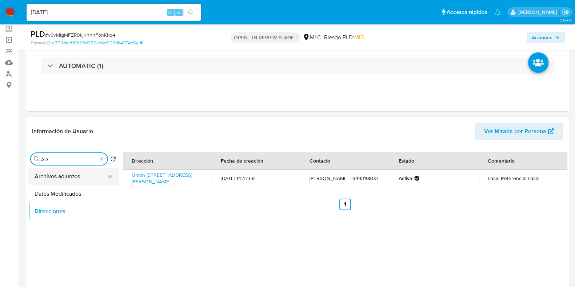
type input "AD"
click at [67, 170] on button "Archivos adjuntos" at bounding box center [70, 176] width 85 height 17
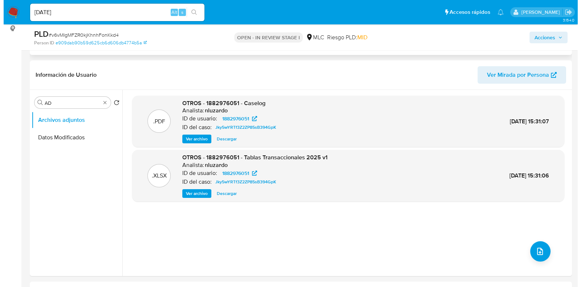
scroll to position [104, 0]
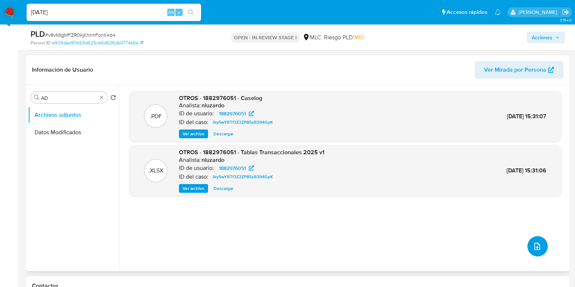
click at [535, 249] on icon "upload-file" at bounding box center [537, 245] width 6 height 7
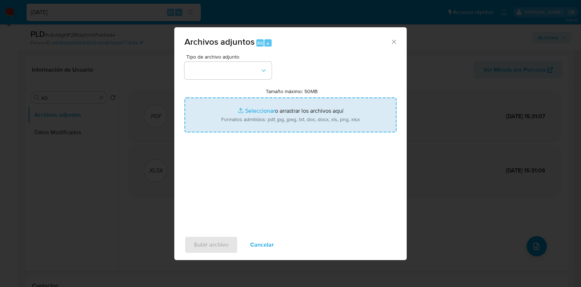
type input "C:\fakepath\1882976051 v2 - Tablas Transaccionales 2025 v1.2.xlsx"
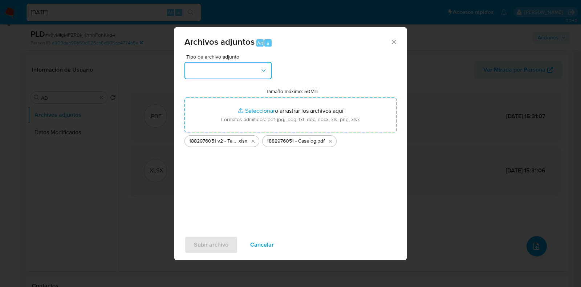
click at [260, 77] on button "button" at bounding box center [228, 70] width 87 height 17
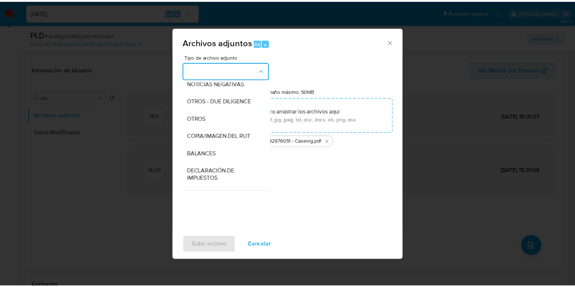
scroll to position [94, 0]
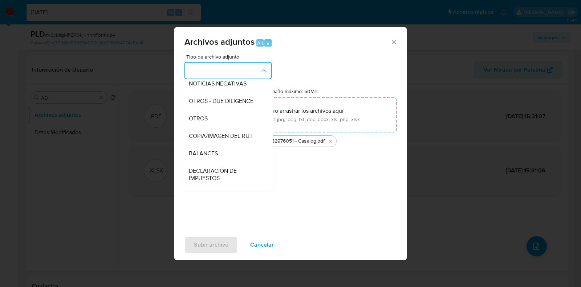
click at [211, 127] on div "OTROS" at bounding box center [226, 118] width 74 height 17
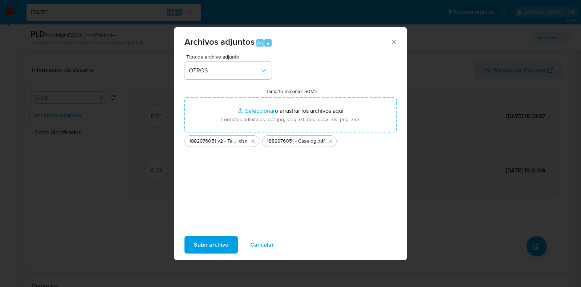
click at [213, 244] on span "Subir archivo" at bounding box center [211, 245] width 35 height 16
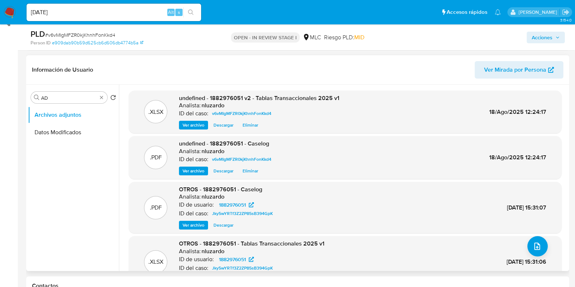
scroll to position [0, 0]
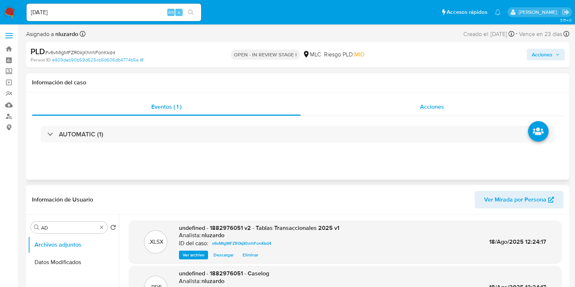
click at [432, 113] on div "Acciones" at bounding box center [432, 106] width 262 height 17
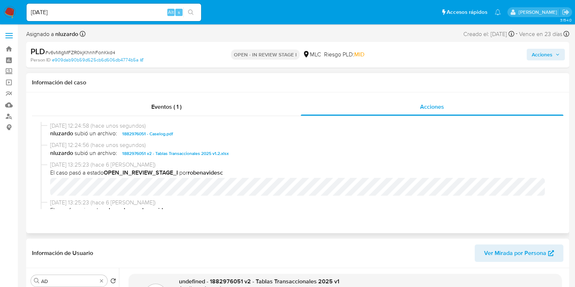
click at [209, 133] on span "nluzardo subió un archivo: 1882976051 - Caselog.pdf" at bounding box center [300, 133] width 501 height 9
copy span "1882976051 - Caselog.pdf"
click at [197, 130] on span "nluzardo subió un archivo: 1882976051 - Caselog.pdf" at bounding box center [300, 133] width 501 height 9
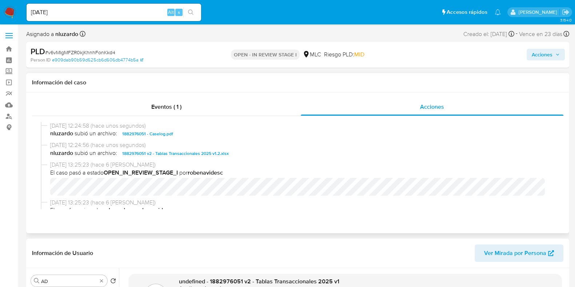
click at [197, 130] on span "nluzardo subió un archivo: 1882976051 - Caselog.pdf" at bounding box center [300, 133] width 501 height 9
click at [534, 55] on span "Acciones" at bounding box center [541, 55] width 21 height 12
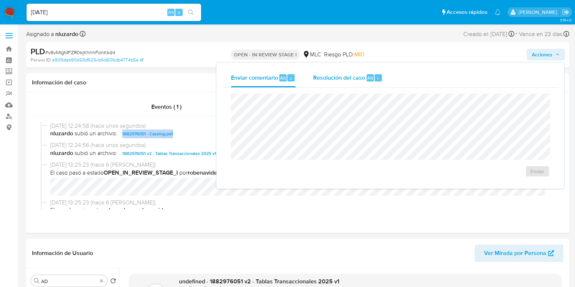
click at [354, 77] on span "Resolución del caso" at bounding box center [339, 77] width 52 height 8
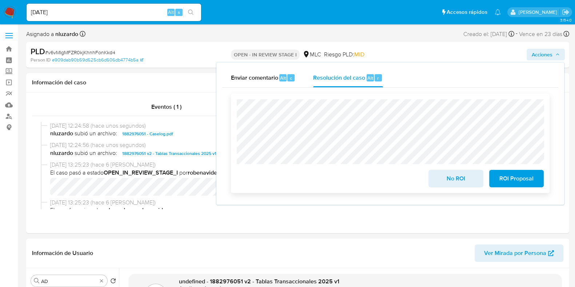
click at [452, 178] on span "No ROI" at bounding box center [456, 178] width 36 height 16
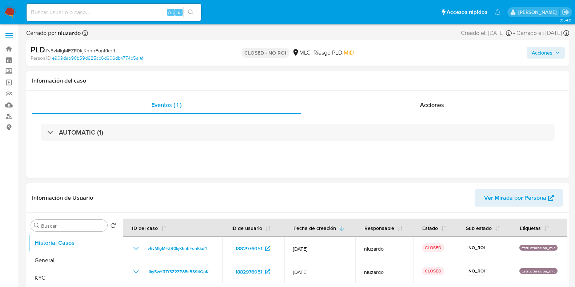
select select "10"
